Goal: Task Accomplishment & Management: Manage account settings

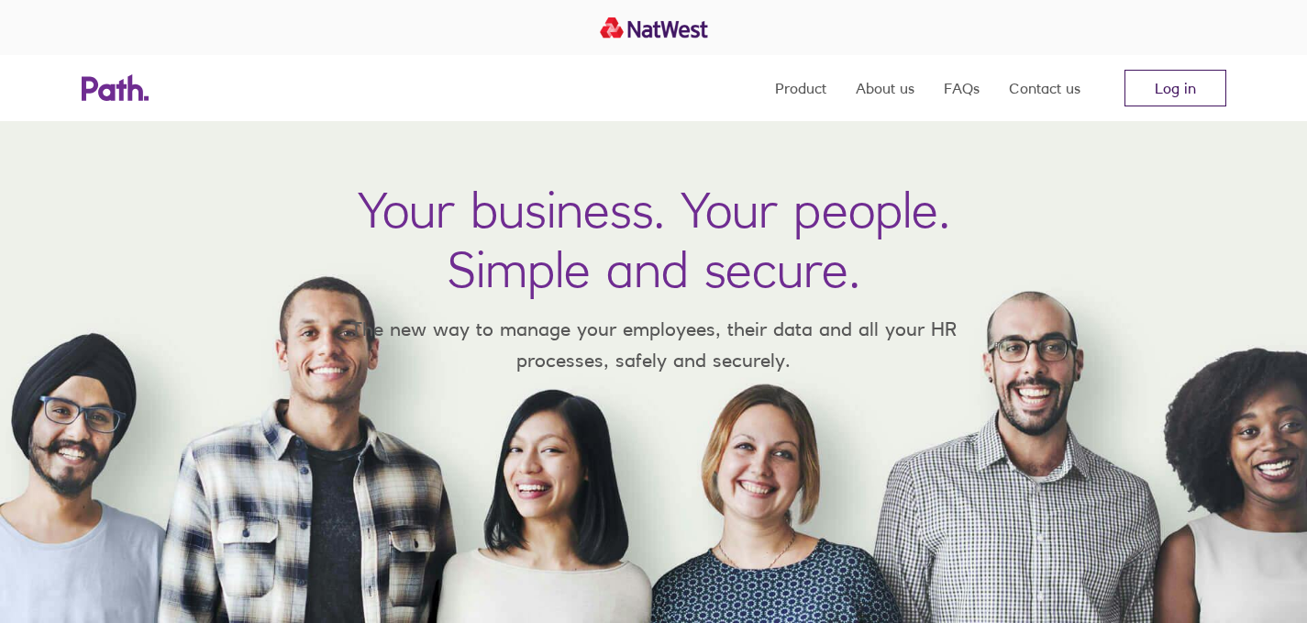
click at [1201, 83] on link "Log in" at bounding box center [1176, 88] width 102 height 37
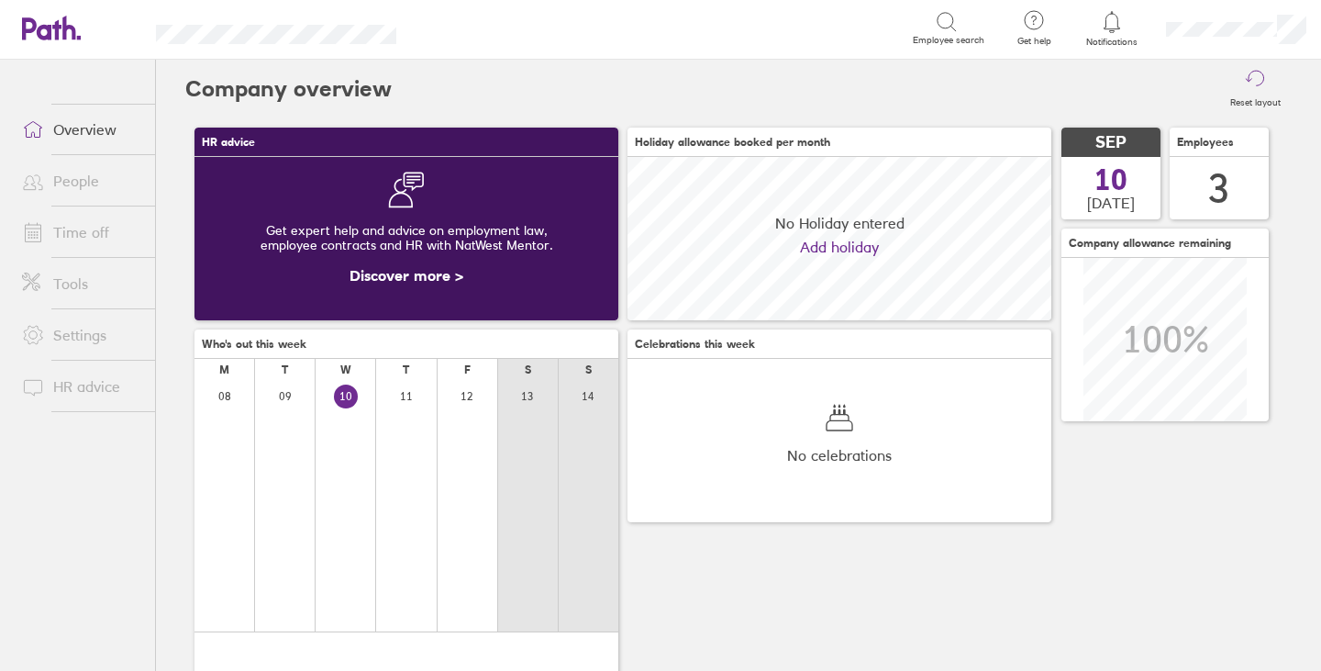
scroll to position [163, 424]
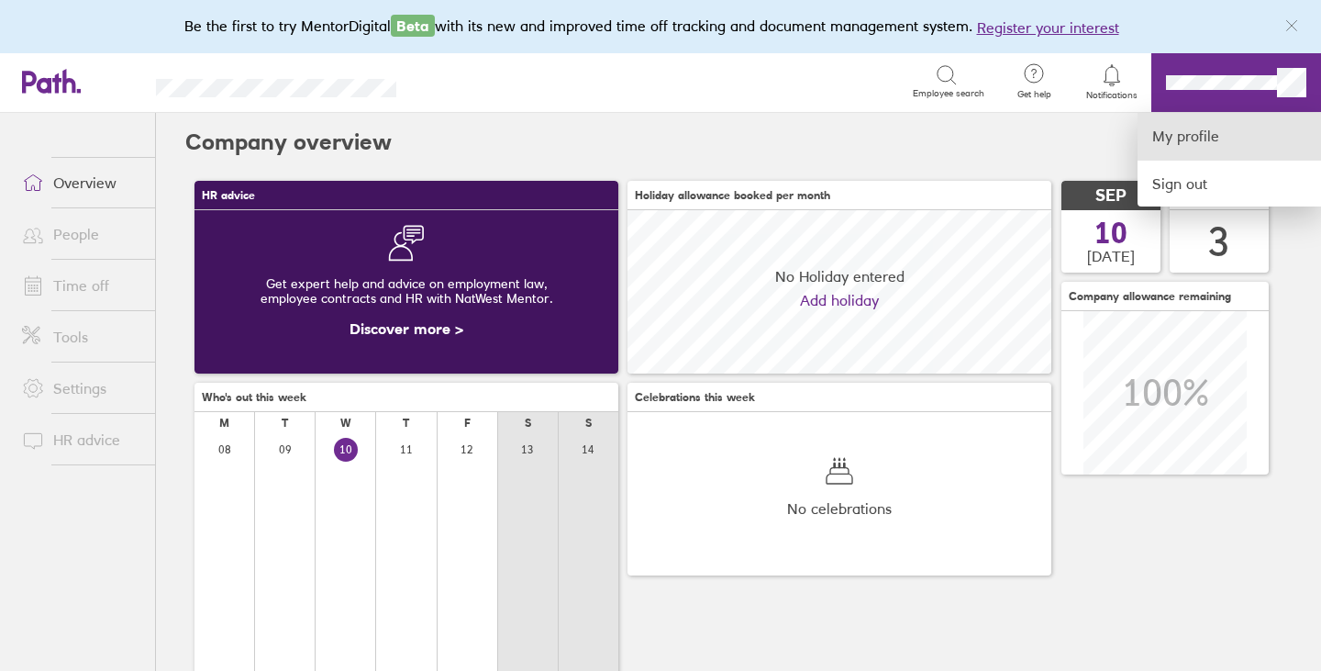
click at [1175, 138] on link "My profile" at bounding box center [1229, 136] width 183 height 47
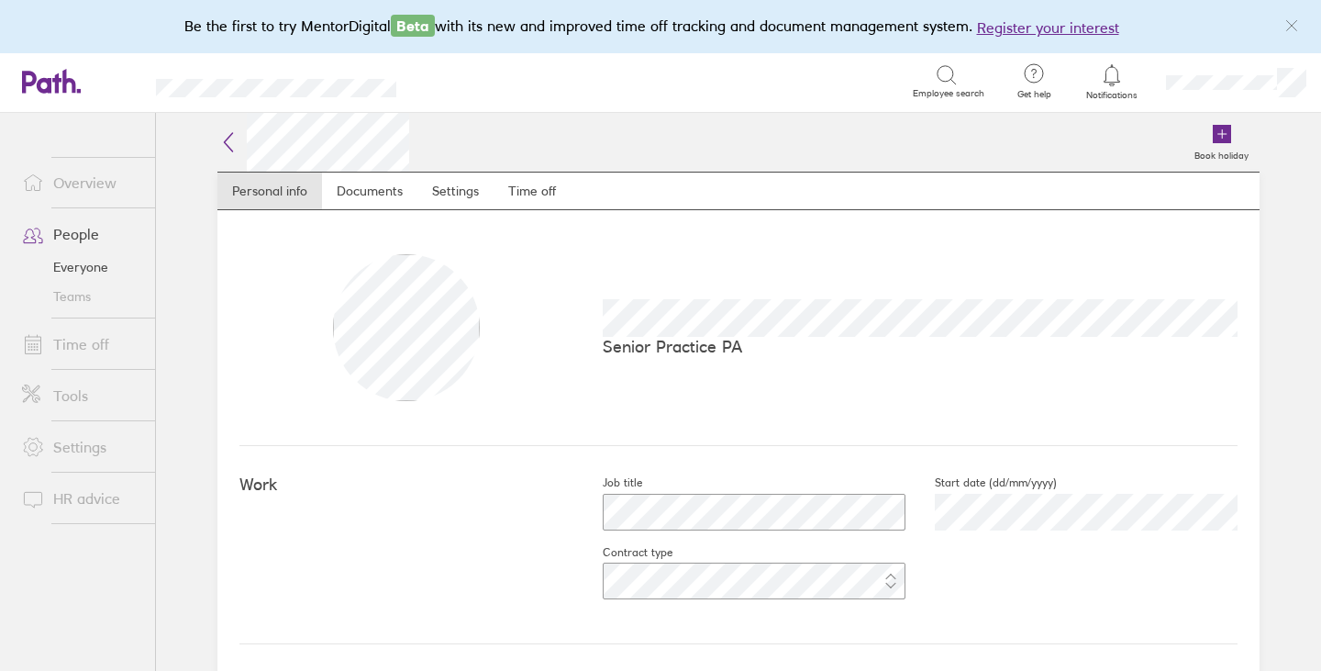
click at [100, 340] on link "Time off" at bounding box center [81, 344] width 148 height 37
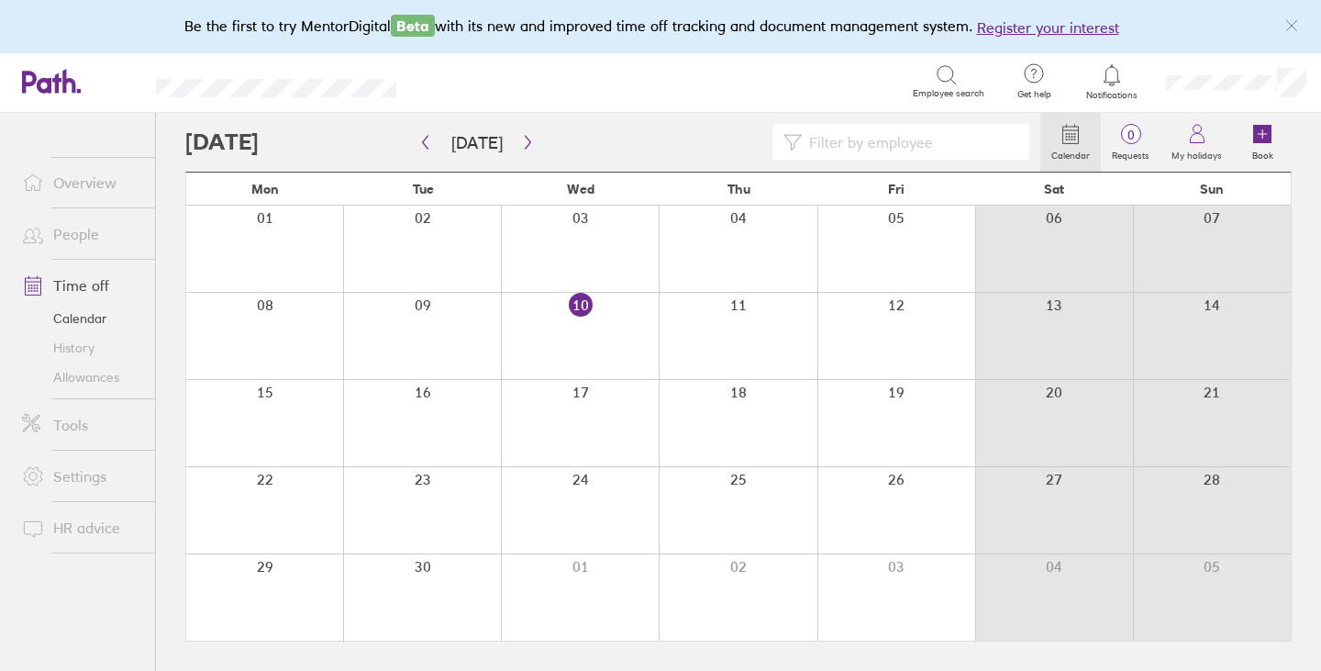
click at [328, 135] on div at bounding box center [612, 142] width 855 height 37
click at [95, 381] on link "Allowances" at bounding box center [81, 376] width 148 height 29
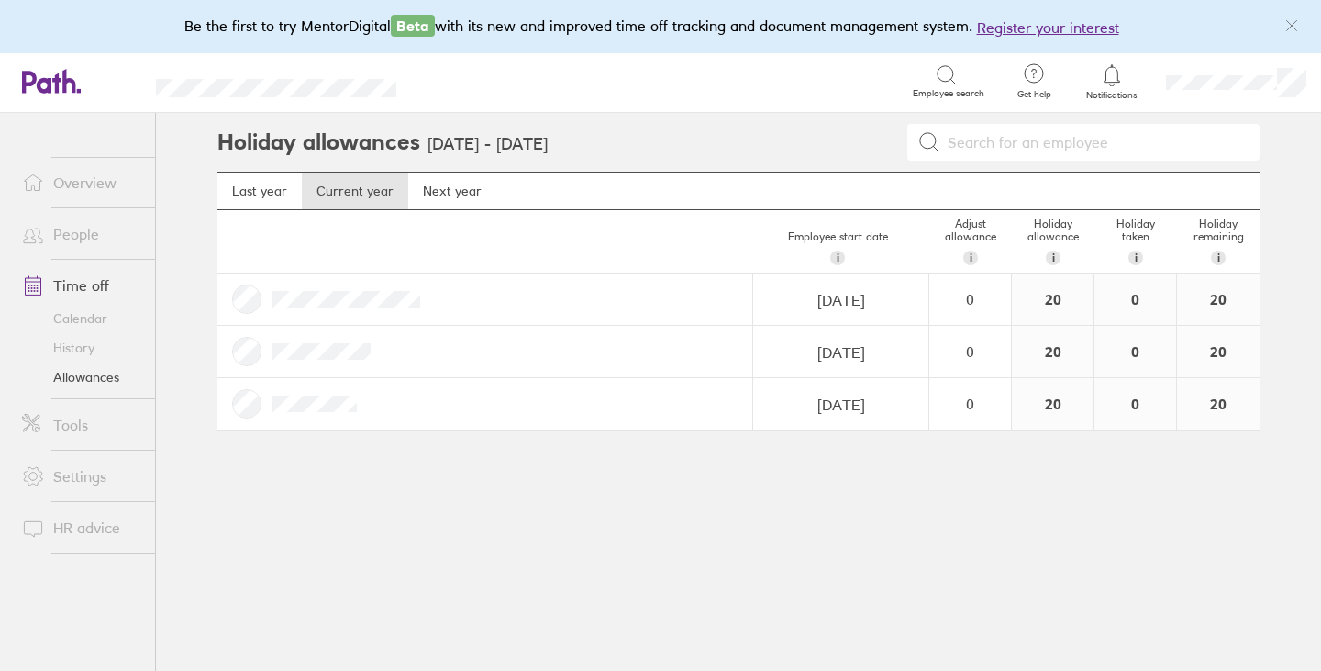
click at [250, 291] on div at bounding box center [485, 298] width 536 height 51
click at [233, 184] on link "Last year" at bounding box center [259, 190] width 84 height 37
click at [344, 193] on link "Current year" at bounding box center [355, 190] width 106 height 37
click at [469, 194] on link "Next year" at bounding box center [452, 190] width 88 height 37
click at [250, 193] on link "Last year" at bounding box center [259, 190] width 84 height 37
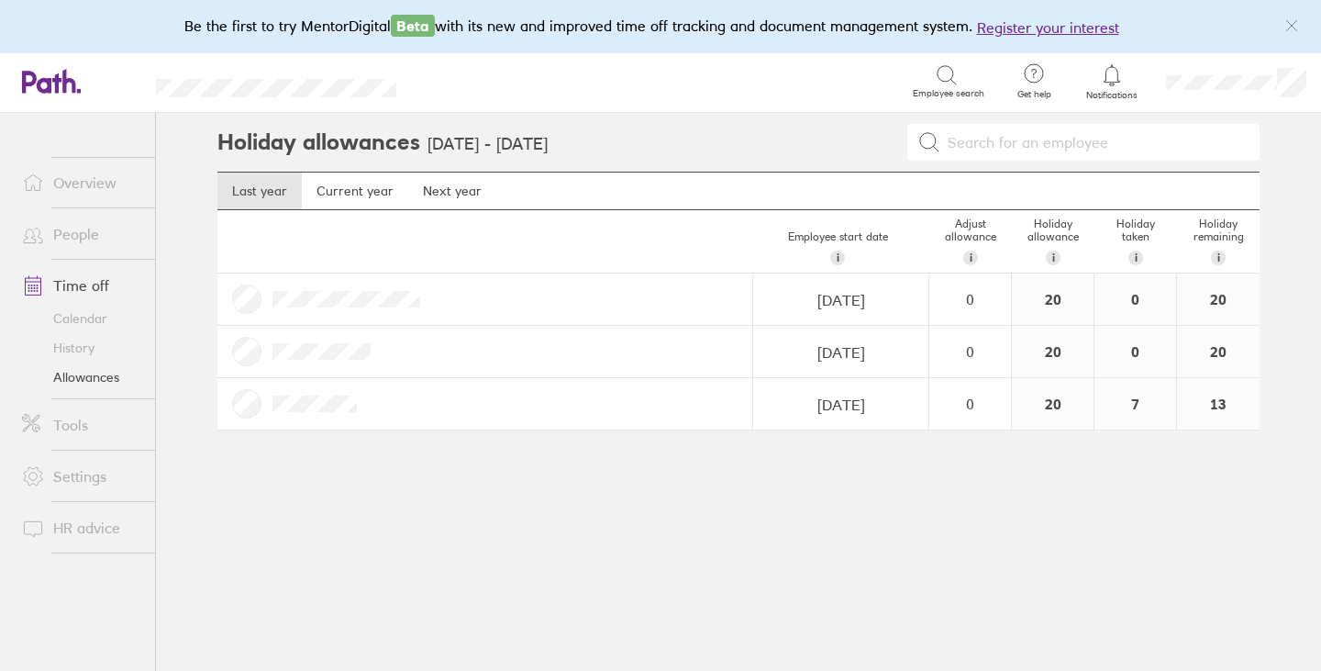
click at [98, 282] on link "Time off" at bounding box center [81, 285] width 148 height 37
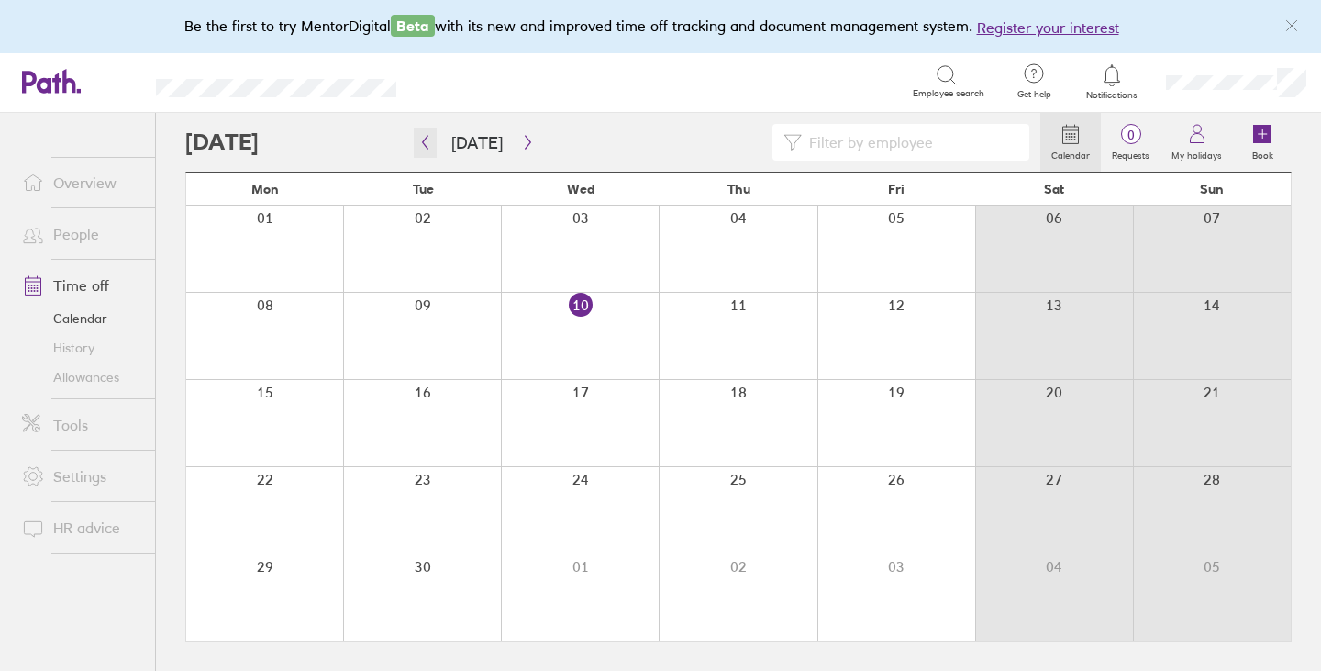
click at [422, 144] on icon "button" at bounding box center [425, 142] width 14 height 15
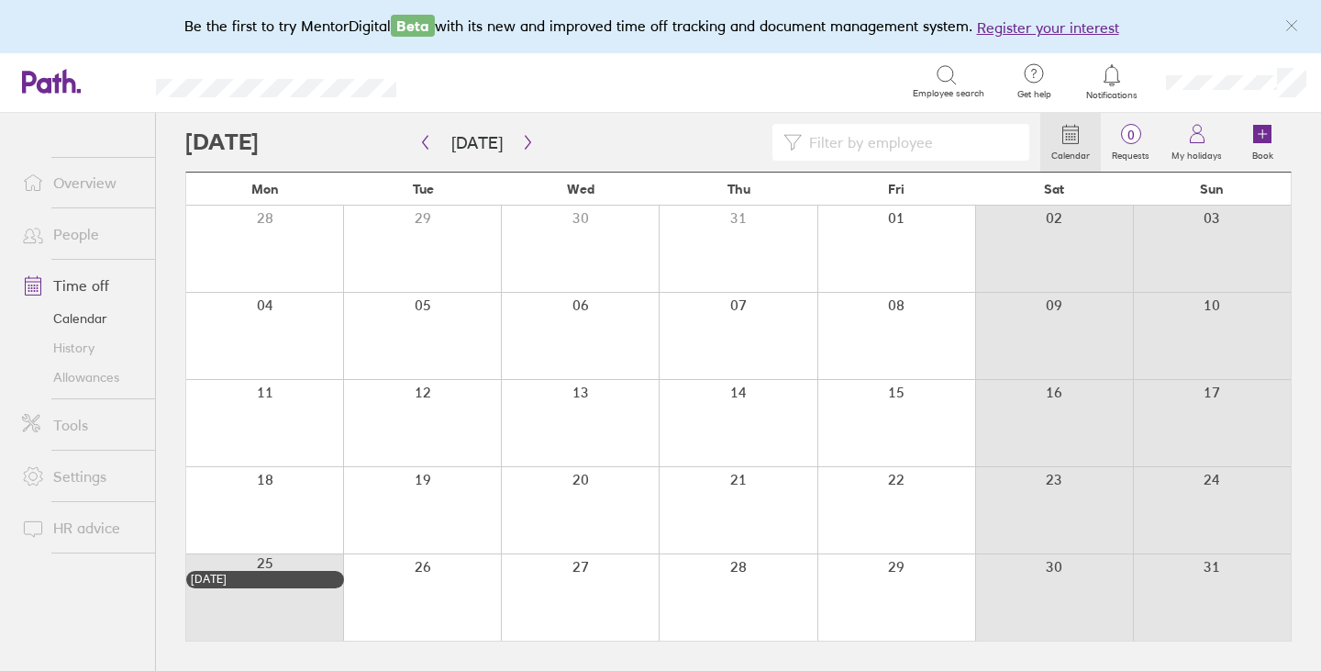
click at [1072, 143] on icon at bounding box center [1071, 134] width 22 height 22
click at [1075, 139] on icon at bounding box center [1071, 134] width 22 height 22
click at [34, 206] on li "Overview" at bounding box center [77, 182] width 155 height 51
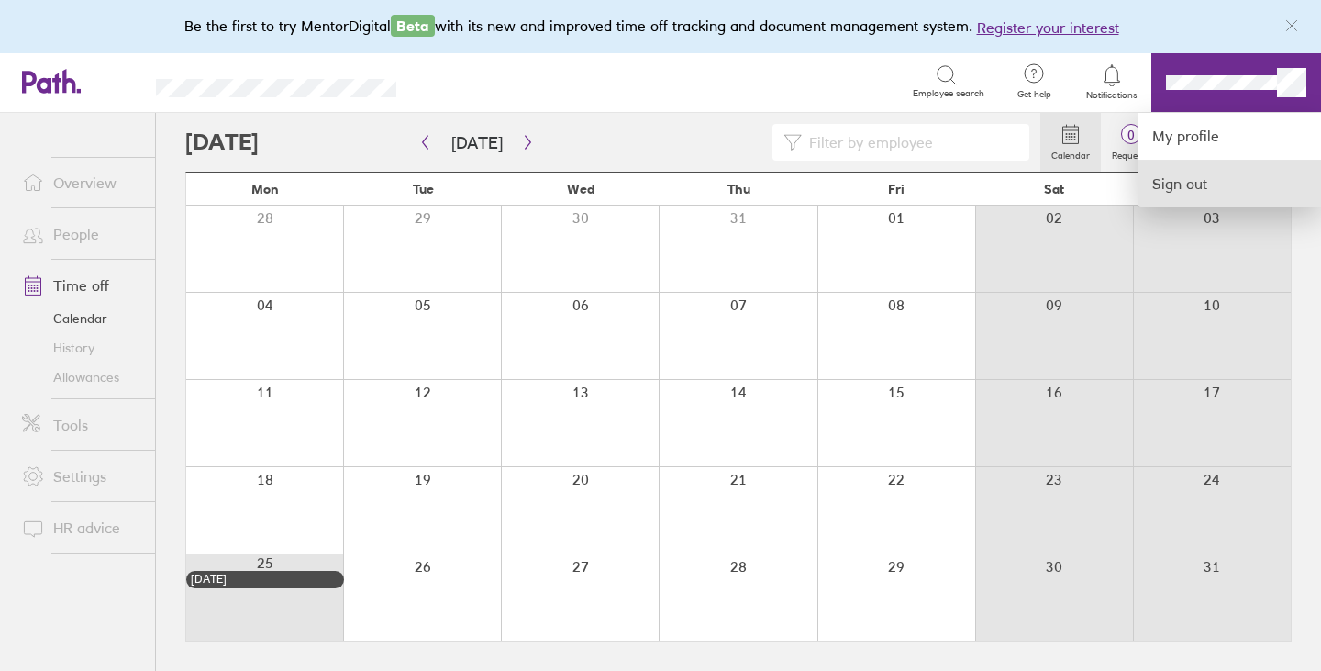
click at [1187, 184] on link "Sign out" at bounding box center [1229, 184] width 183 height 46
